Goal: Transaction & Acquisition: Purchase product/service

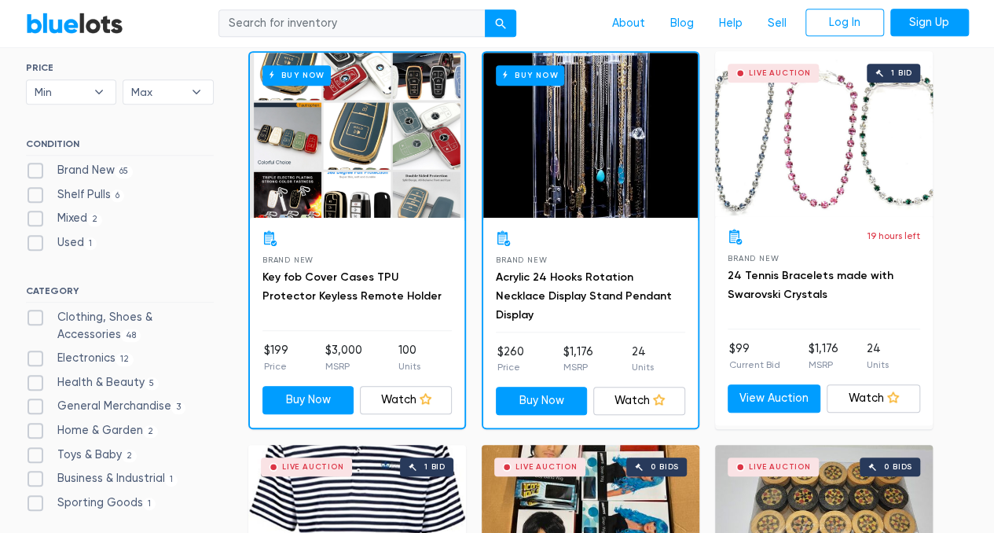
scroll to position [550, 0]
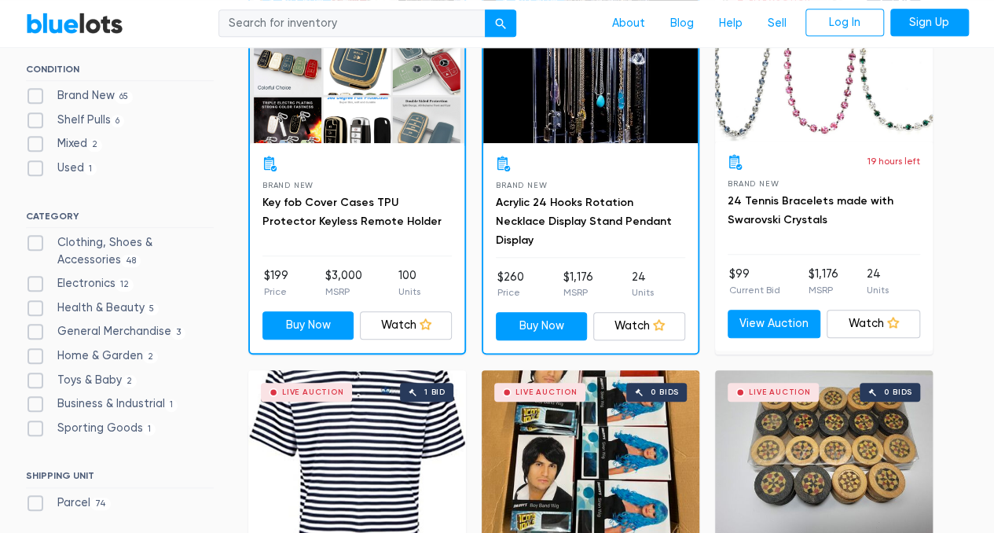
click at [34, 285] on label "Electronics 12" at bounding box center [80, 283] width 108 height 17
click at [34, 285] on input "Electronics 12" at bounding box center [31, 280] width 10 height 10
checkbox input "true"
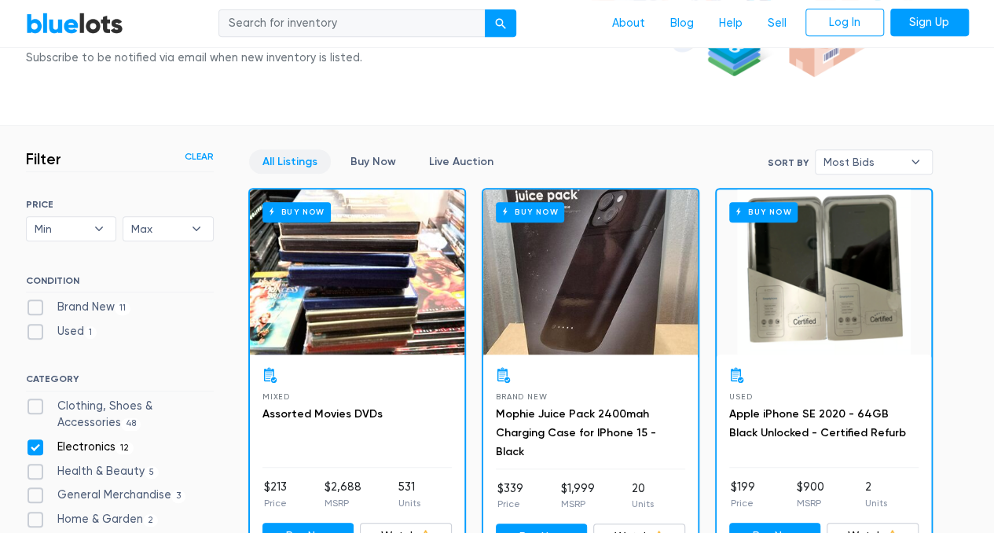
scroll to position [344, 0]
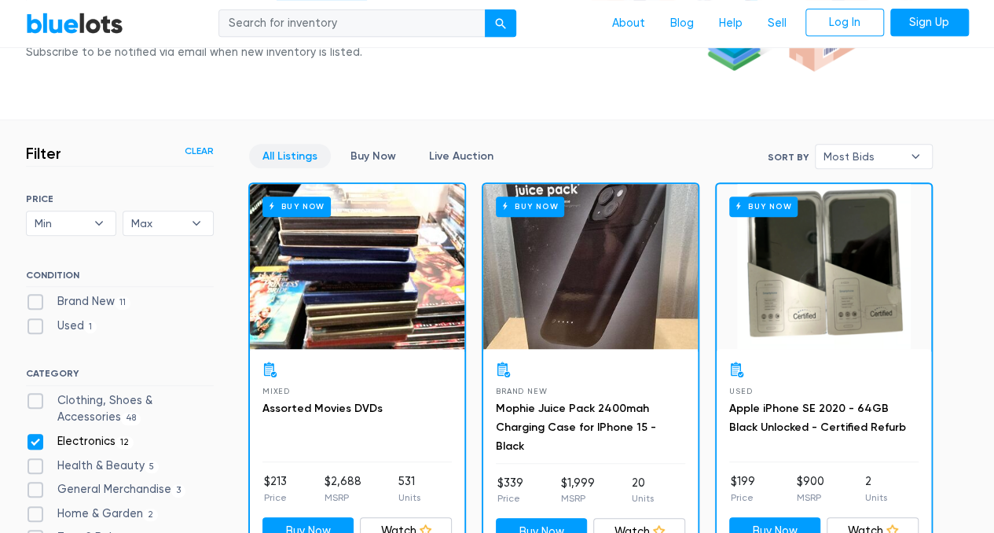
click at [31, 298] on label "Brand New 11" at bounding box center [78, 301] width 105 height 17
click at [31, 298] on New"] "Brand New 11" at bounding box center [31, 298] width 10 height 10
checkbox New"] "true"
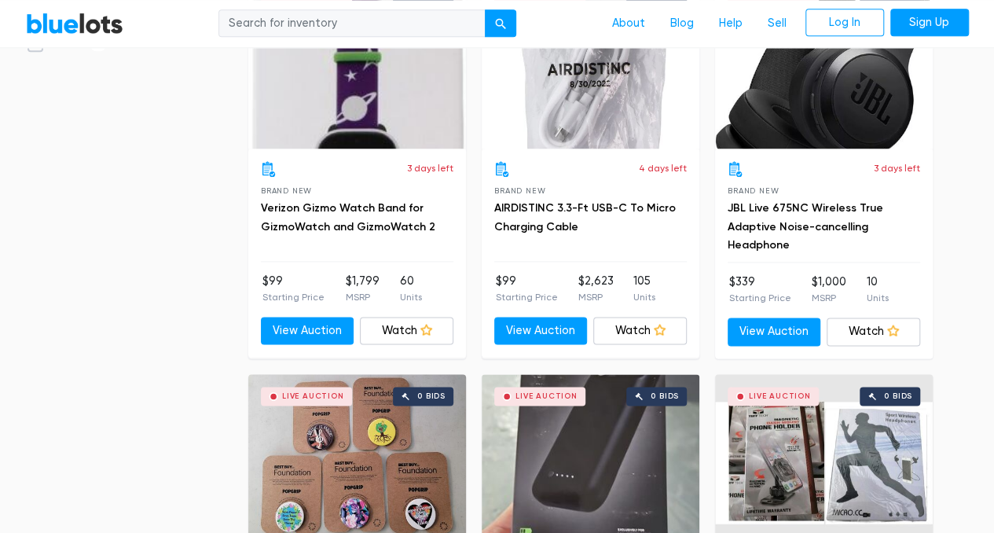
scroll to position [786, 0]
